Goal: Information Seeking & Learning: Learn about a topic

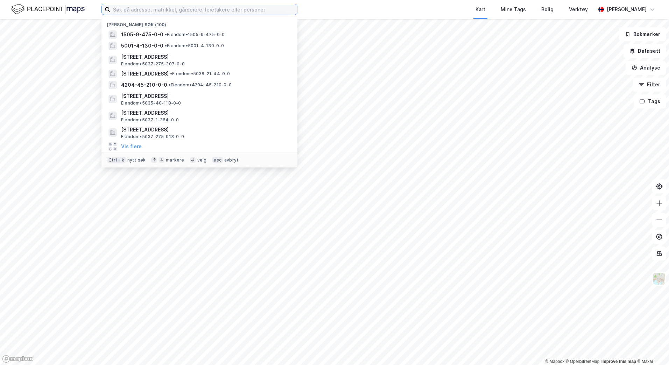
click at [126, 6] on input at bounding box center [203, 9] width 187 height 10
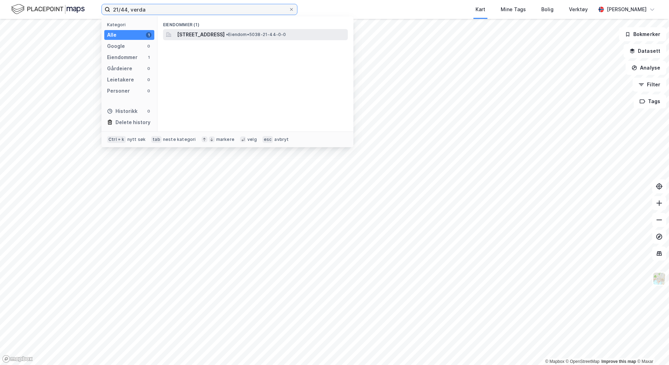
type input "21/44, verda"
click at [201, 34] on span "Kvislavegen 9, 7654, VERDAL, VERDAL" at bounding box center [201, 34] width 48 height 8
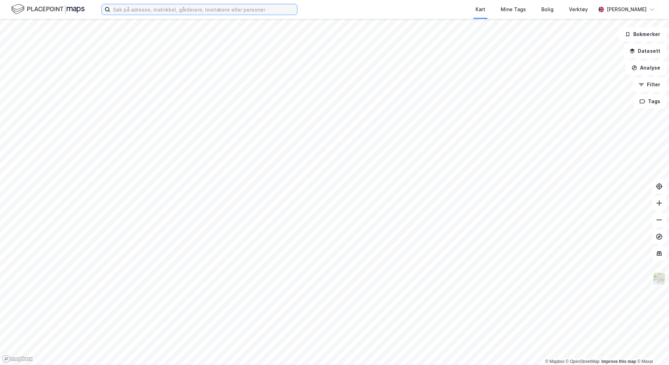
click at [155, 11] on input at bounding box center [203, 9] width 187 height 10
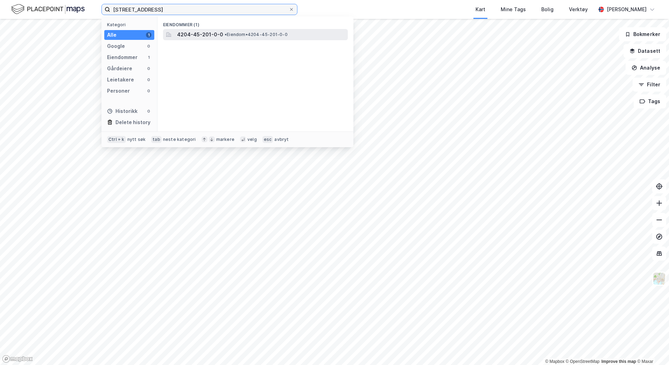
type input "45/201, kristiansand"
click at [231, 34] on span "• Eiendom • 4204-45-201-0-0" at bounding box center [256, 35] width 63 height 6
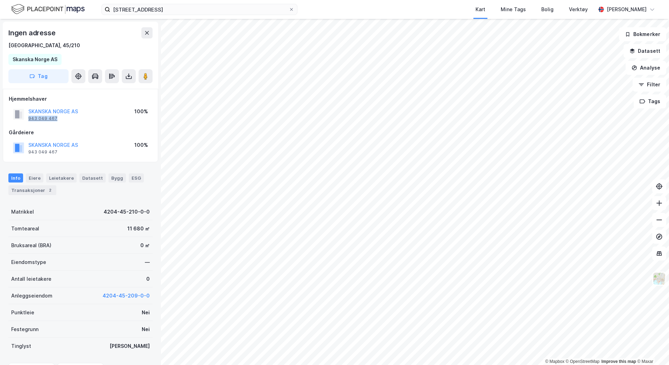
drag, startPoint x: 56, startPoint y: 119, endPoint x: 29, endPoint y: 119, distance: 27.3
click at [29, 119] on div "SKANSKA NORGE AS 943 049 467" at bounding box center [53, 114] width 50 height 14
copy div "943 049 467"
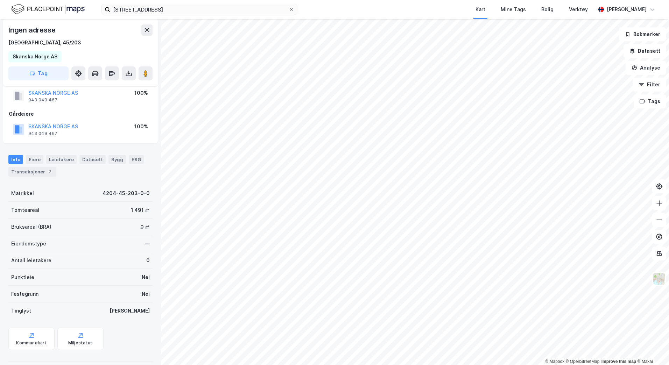
scroll to position [26, 0]
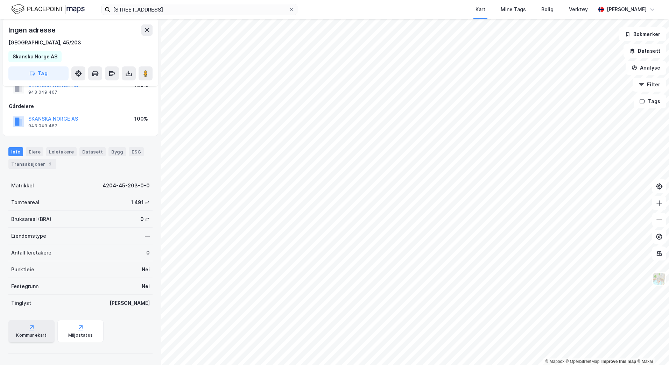
click at [37, 331] on div "Kommunekart" at bounding box center [31, 331] width 46 height 22
click at [178, 10] on input "45/201, kristiansand" at bounding box center [199, 9] width 178 height 10
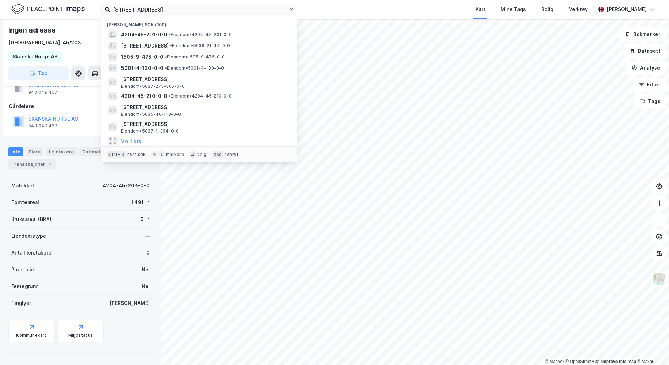
click at [329, 11] on div "45/201, kristiansand Nylige søk (100) 4204-45-201-0-0 • Eiendom • 4204-45-201-0…" at bounding box center [334, 9] width 669 height 19
click at [167, 7] on input "45/201, kristiansand" at bounding box center [199, 9] width 178 height 10
click at [167, 38] on div "4204-45-201-0-0 • Eiendom • 4204-45-201-0-0" at bounding box center [205, 34] width 169 height 8
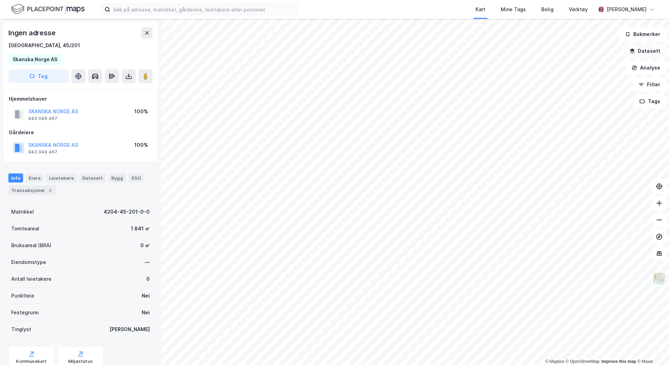
click at [629, 51] on button "Datasett" at bounding box center [645, 51] width 43 height 14
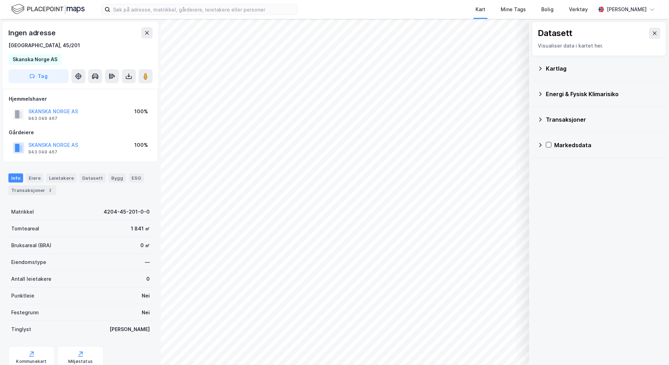
click at [543, 69] on icon at bounding box center [540, 69] width 6 height 6
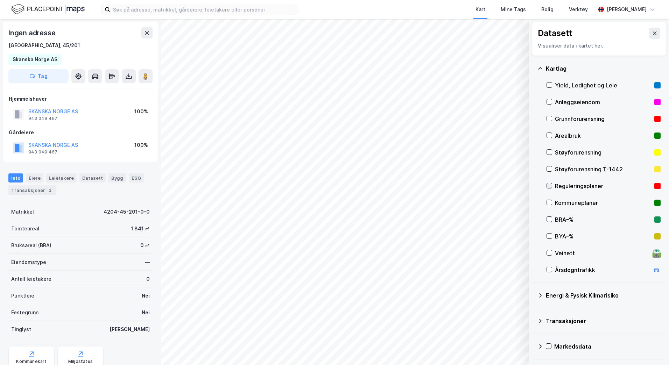
click at [548, 184] on icon at bounding box center [549, 185] width 5 height 5
